Goal: Information Seeking & Learning: Learn about a topic

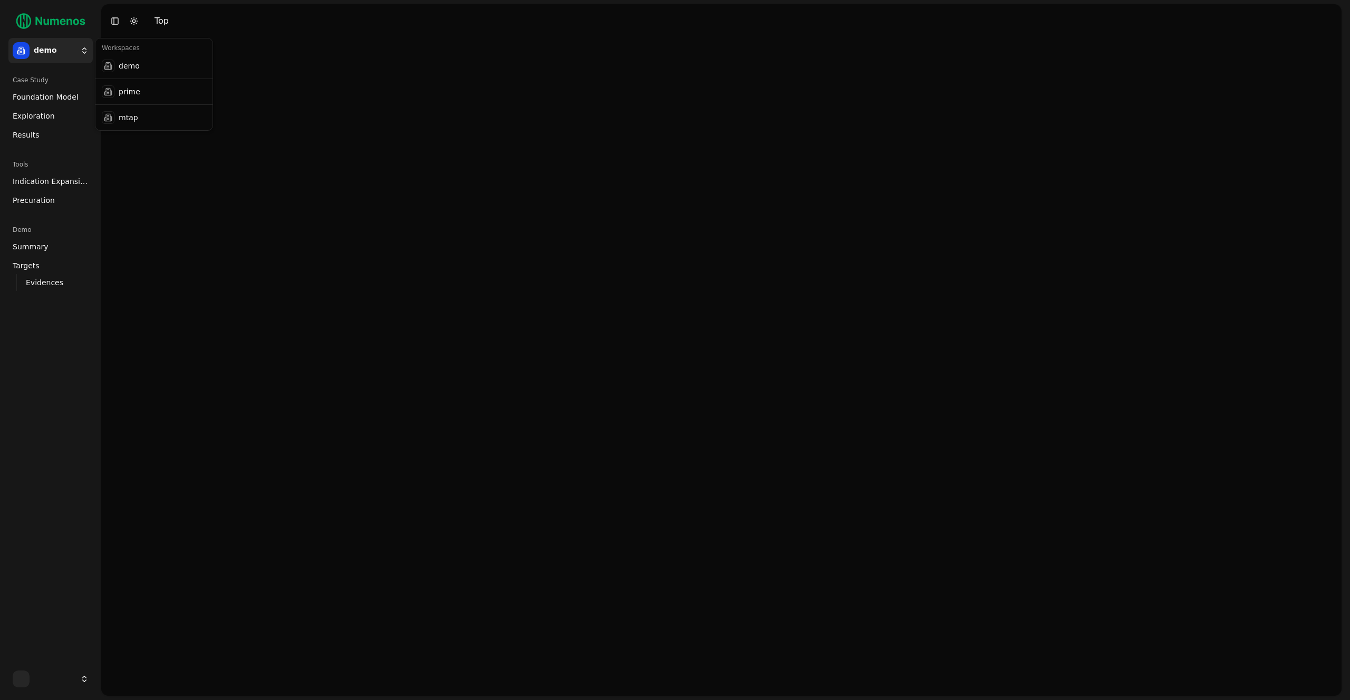
click at [59, 45] on html "demo Case Study Foundation Model Exploration Results Tools Indication Expansion…" at bounding box center [675, 350] width 1350 height 700
click at [135, 113] on div "mtap" at bounding box center [154, 117] width 113 height 21
click at [54, 98] on span "Foundation Model" at bounding box center [46, 97] width 66 height 11
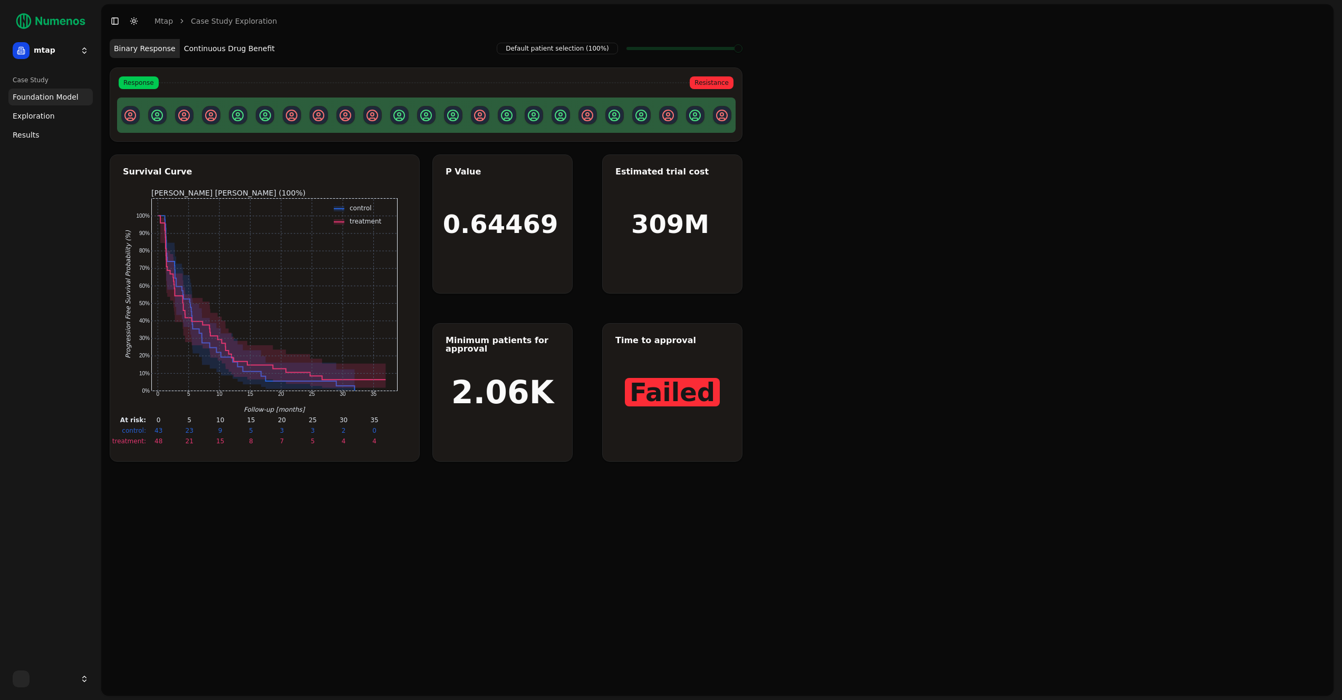
click at [207, 44] on button "Continuous Drug Benefit" at bounding box center [229, 48] width 99 height 19
